Goal: Navigation & Orientation: Find specific page/section

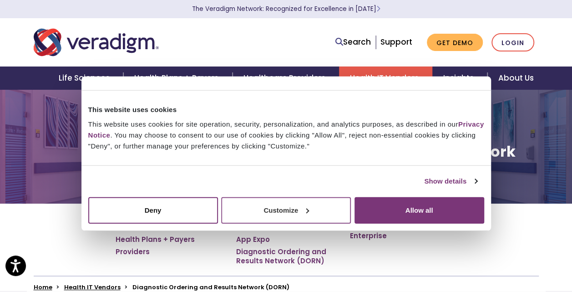
drag, startPoint x: 355, startPoint y: 30, endPoint x: 285, endPoint y: 212, distance: 194.6
click at [285, 212] on body "Press Alt+1 for screen-reader mode, Alt+0 to cancel Accessibility Screen-Reader…" at bounding box center [286, 242] width 572 height 307
click at [300, 213] on button "Customize" at bounding box center [286, 210] width 130 height 26
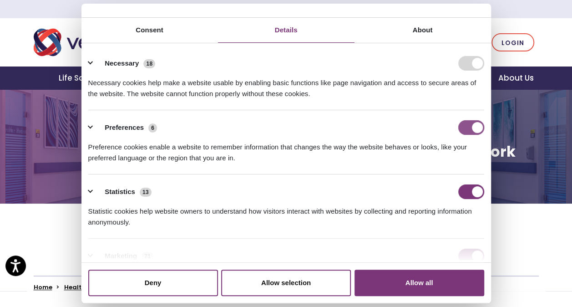
click at [462, 129] on input "Preferences" at bounding box center [471, 127] width 26 height 15
checkbox input "false"
click at [467, 192] on input "Statistics" at bounding box center [471, 191] width 26 height 15
checkbox input "false"
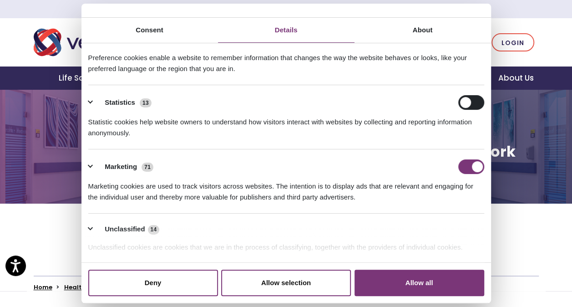
scroll to position [90, 0]
click at [462, 167] on input "Marketing" at bounding box center [471, 165] width 26 height 15
checkbox input "false"
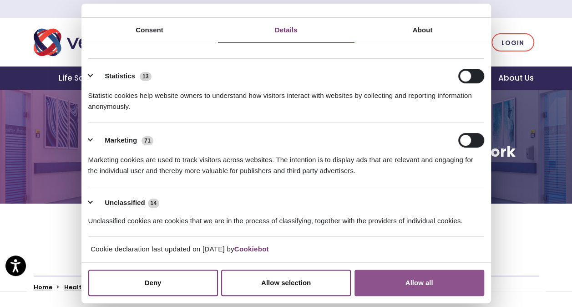
click at [413, 283] on button "Allow all" at bounding box center [419, 282] width 130 height 26
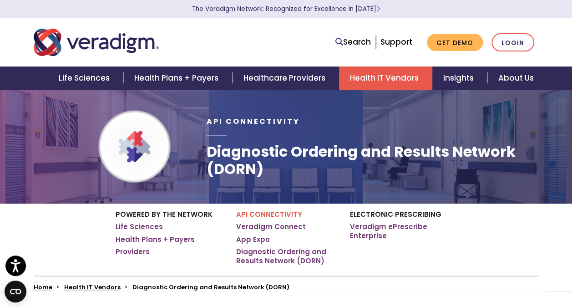
click at [266, 49] on div "Search Support Get Demo Login" at bounding box center [394, 42] width 303 height 19
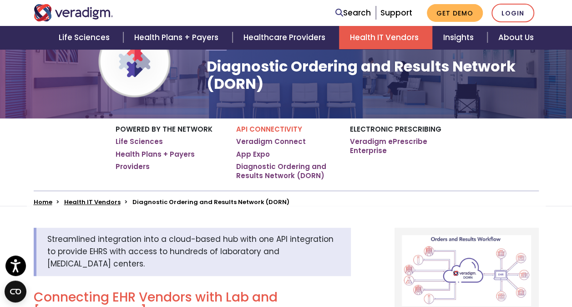
scroll to position [0, 0]
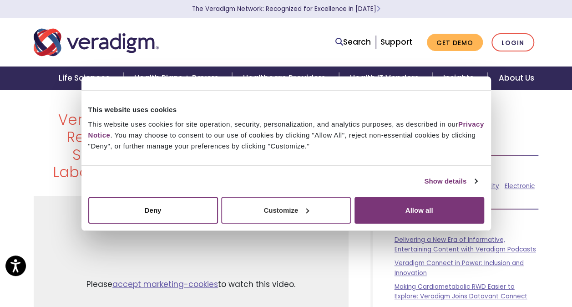
click at [293, 206] on button "Customize" at bounding box center [286, 210] width 130 height 26
